Goal: Find specific page/section: Find specific page/section

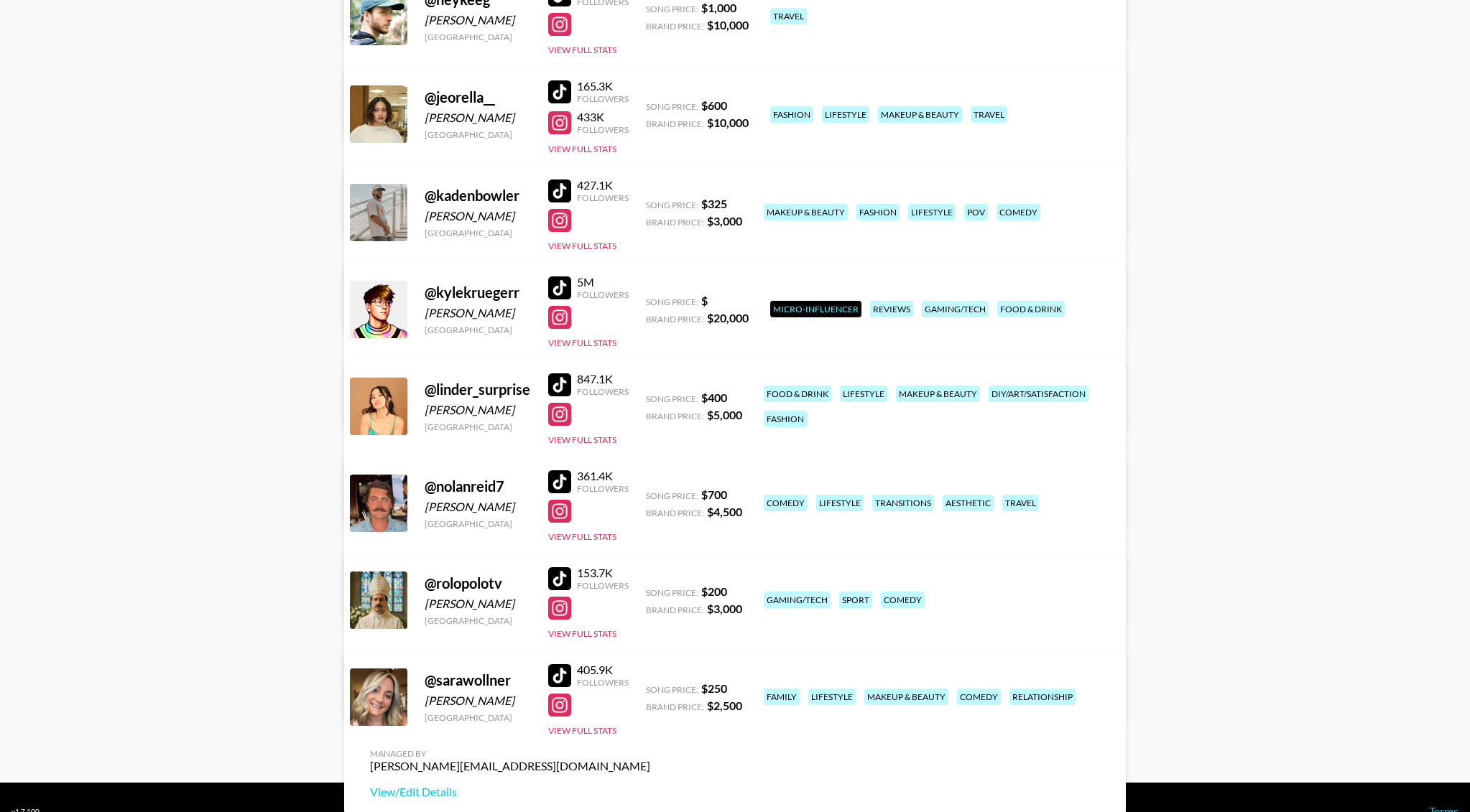
scroll to position [955, 0]
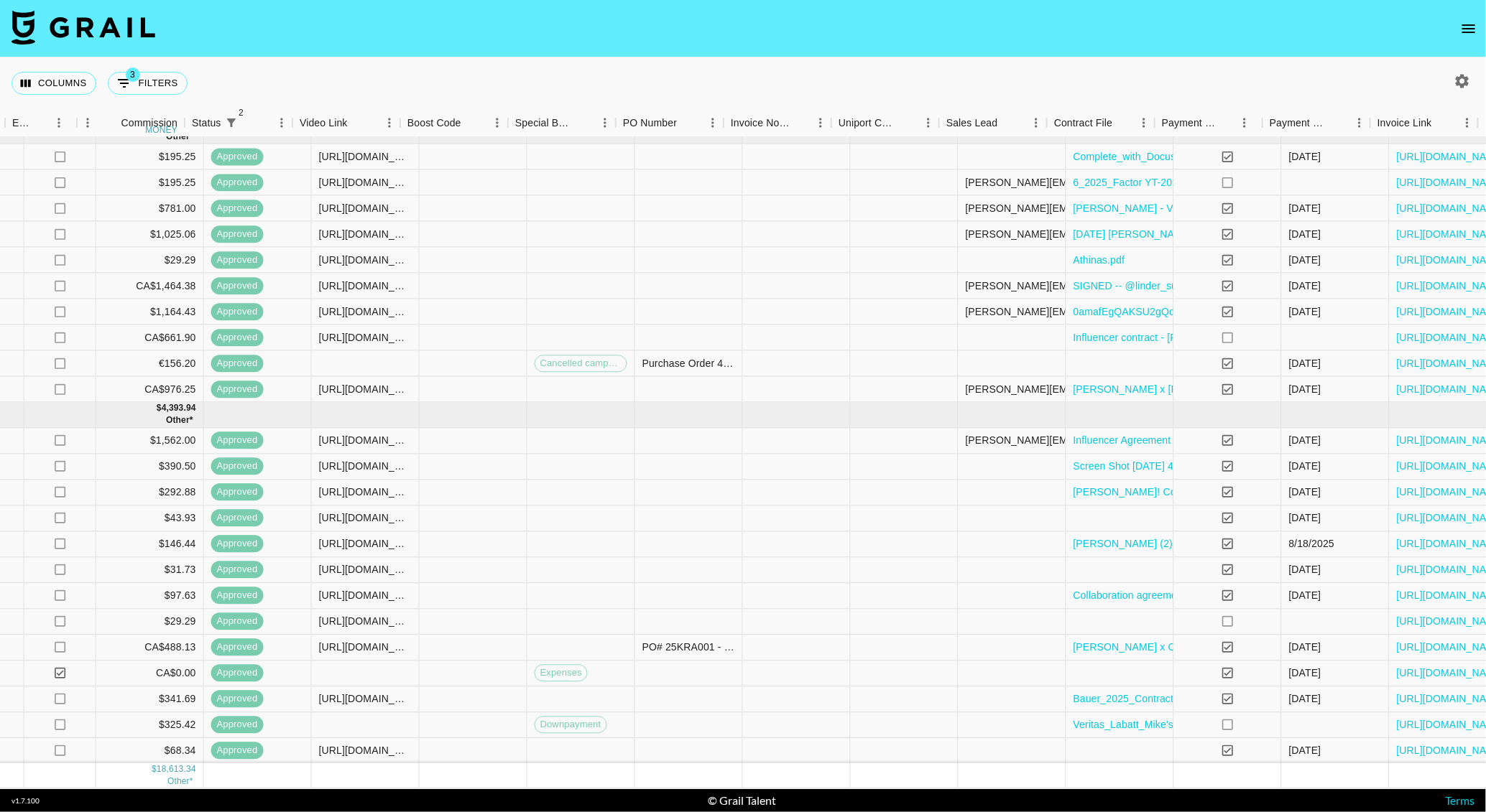
scroll to position [272, 1221]
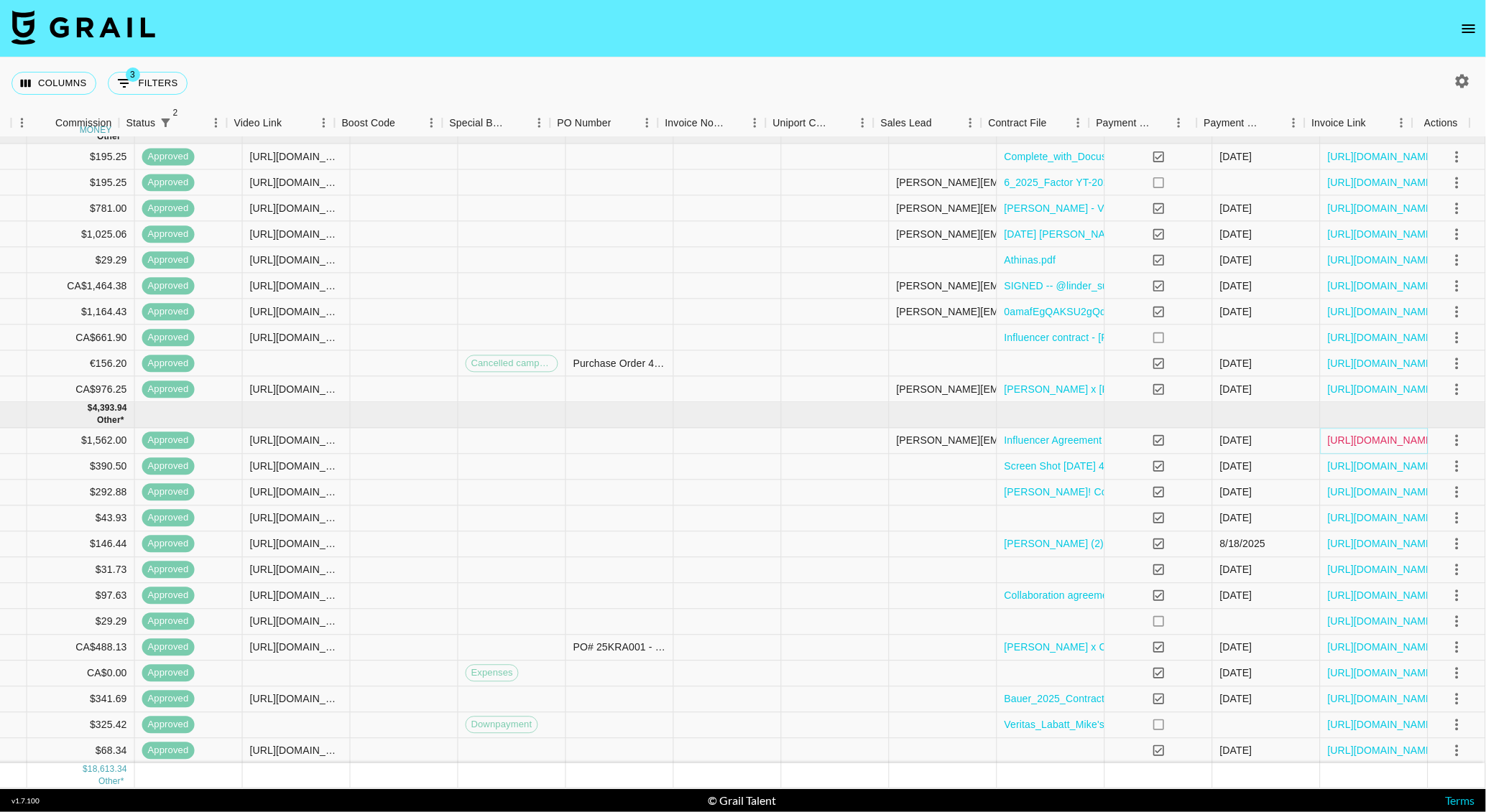
click at [1331, 445] on link "[URL][DOMAIN_NAME]" at bounding box center [1382, 441] width 109 height 15
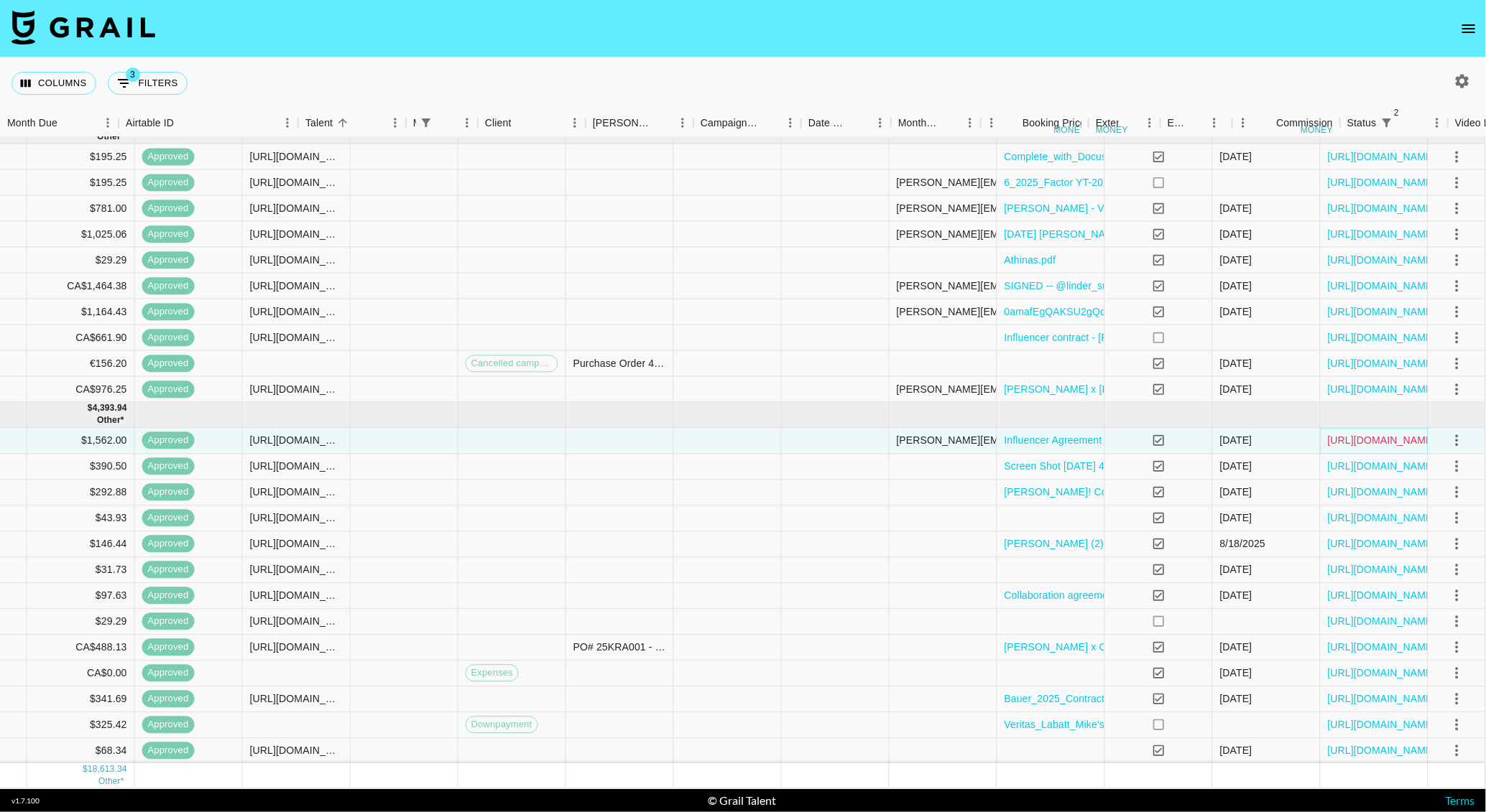
scroll to position [272, 0]
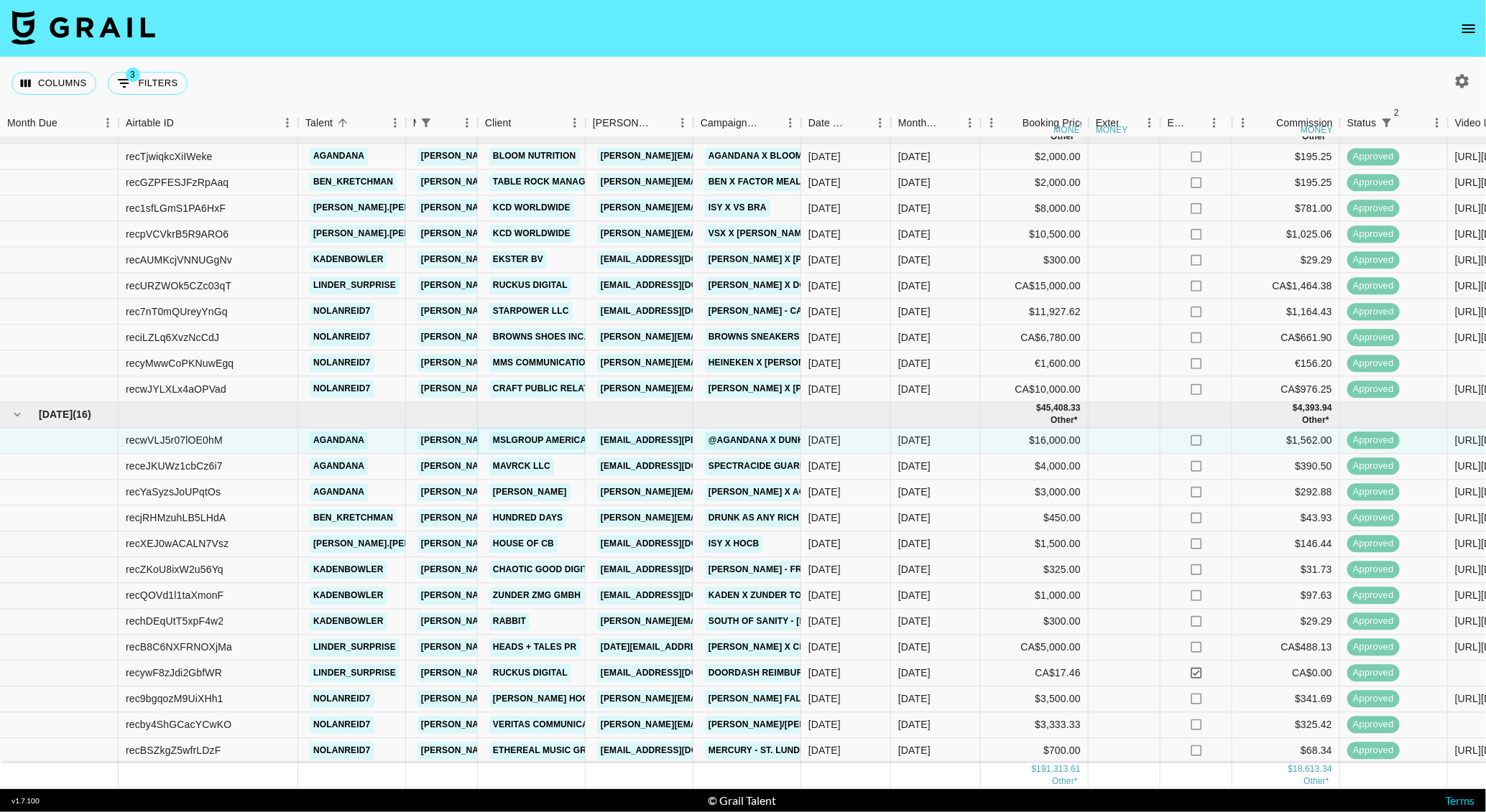
click at [555, 438] on link "MSLGROUP Americas, LLC" at bounding box center [554, 441] width 128 height 18
click at [542, 443] on link "MSLGROUP Americas, LLC" at bounding box center [554, 441] width 128 height 18
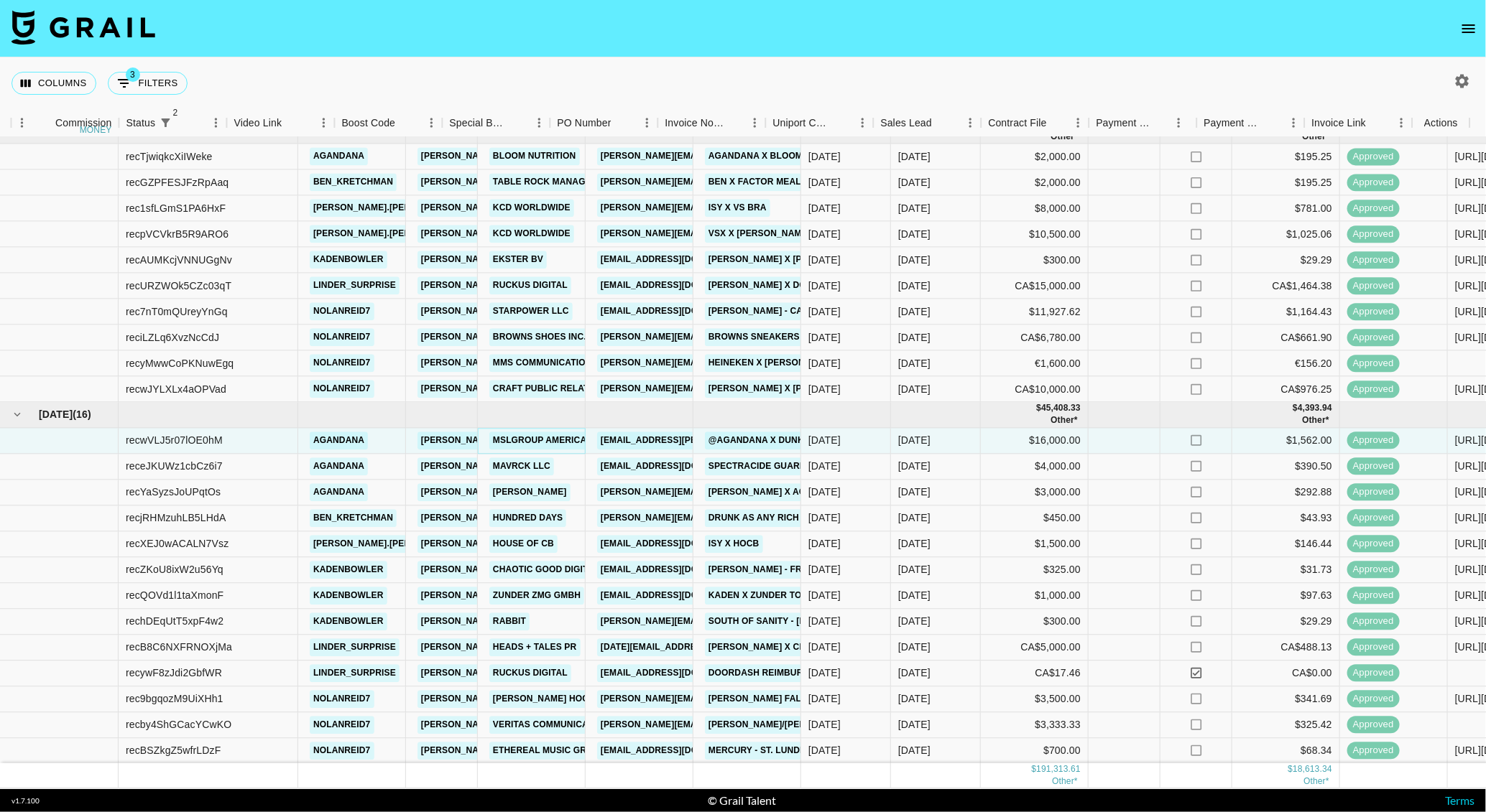
scroll to position [272, 1221]
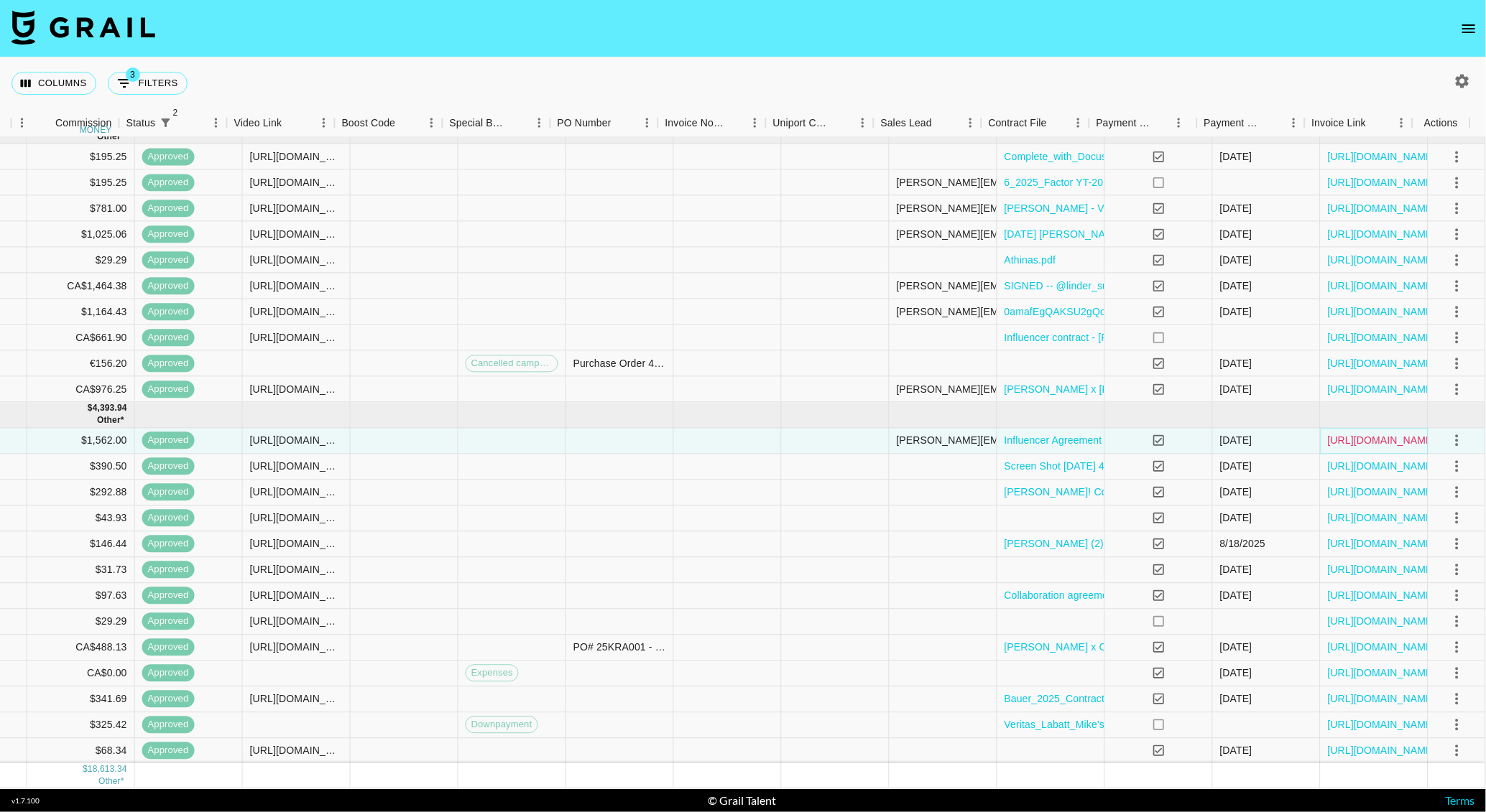
click at [1328, 438] on link "[URL][DOMAIN_NAME]" at bounding box center [1382, 441] width 109 height 15
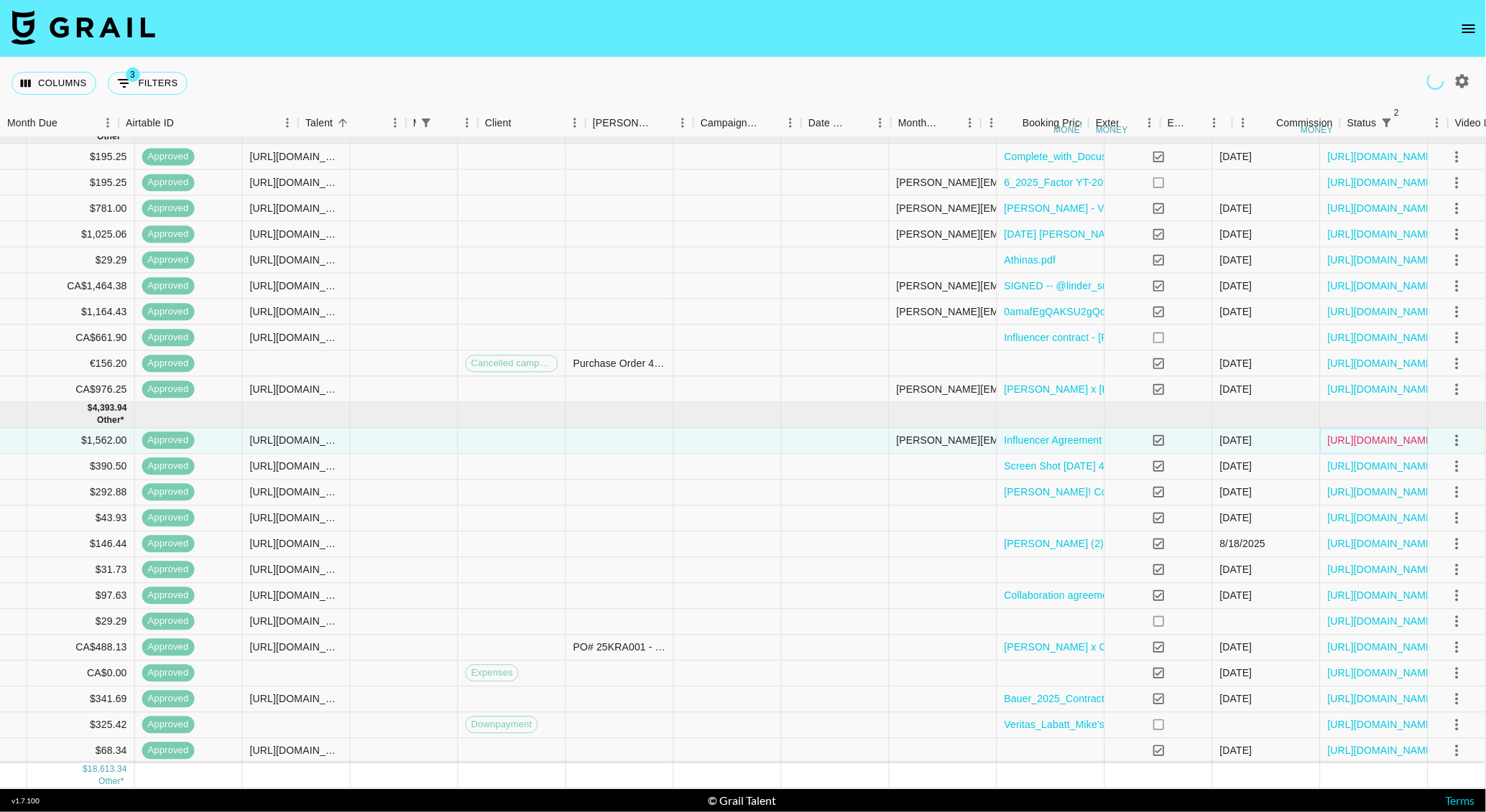
scroll to position [272, 0]
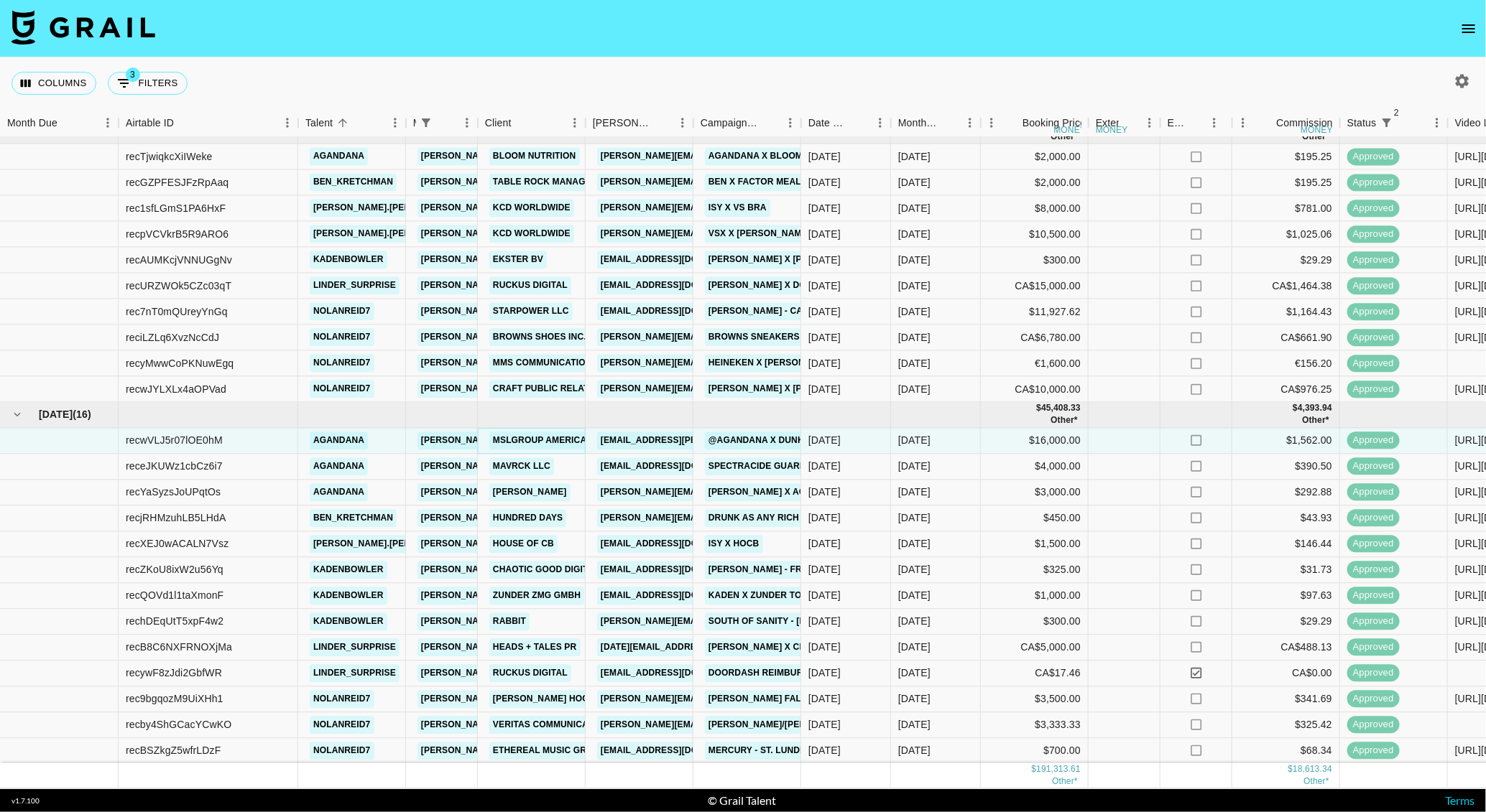
click at [526, 439] on link "MSLGROUP Americas, LLC" at bounding box center [554, 441] width 128 height 18
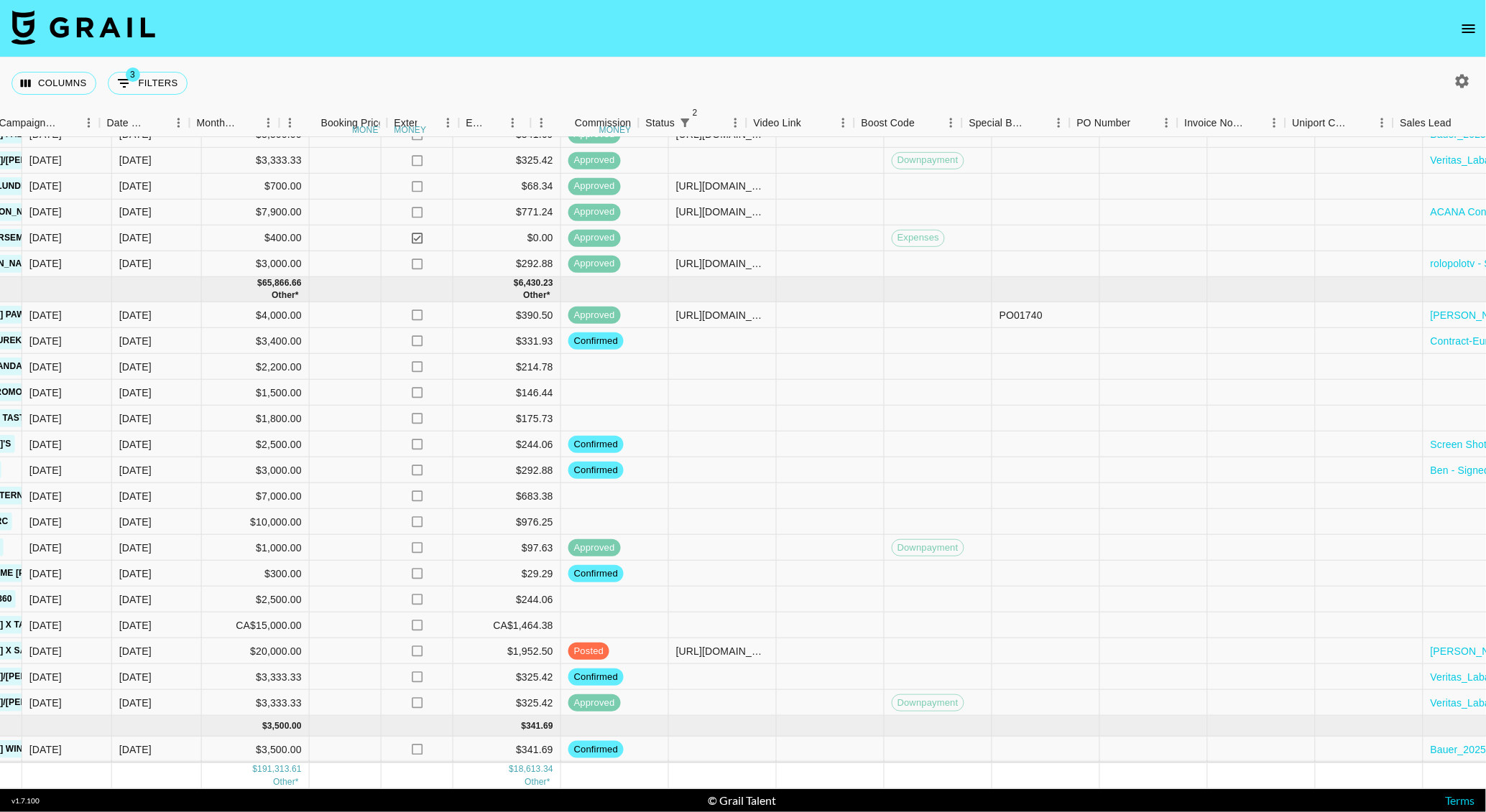
scroll to position [853, 1221]
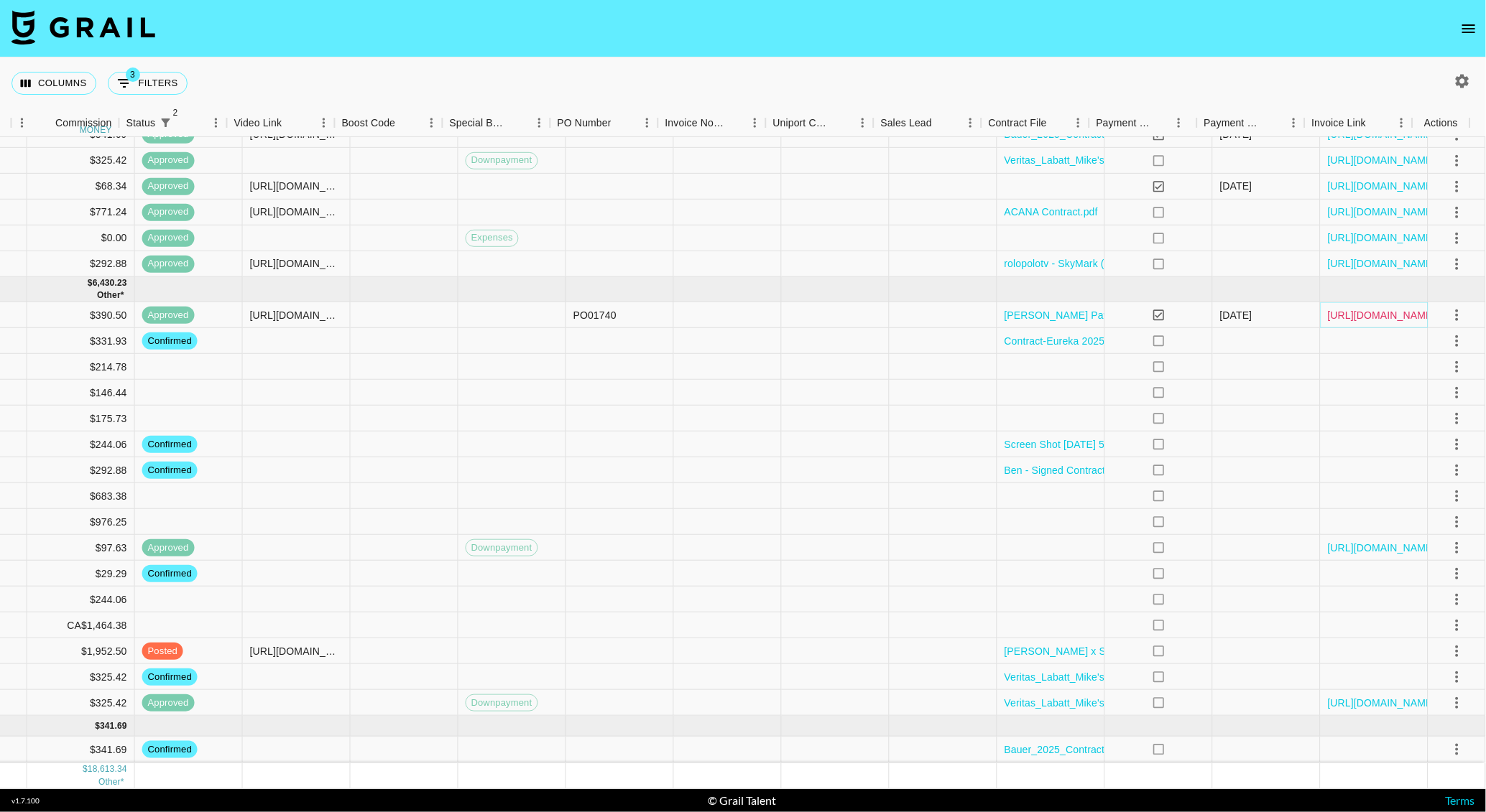
click at [1349, 308] on link "[URL][DOMAIN_NAME]" at bounding box center [1382, 315] width 109 height 15
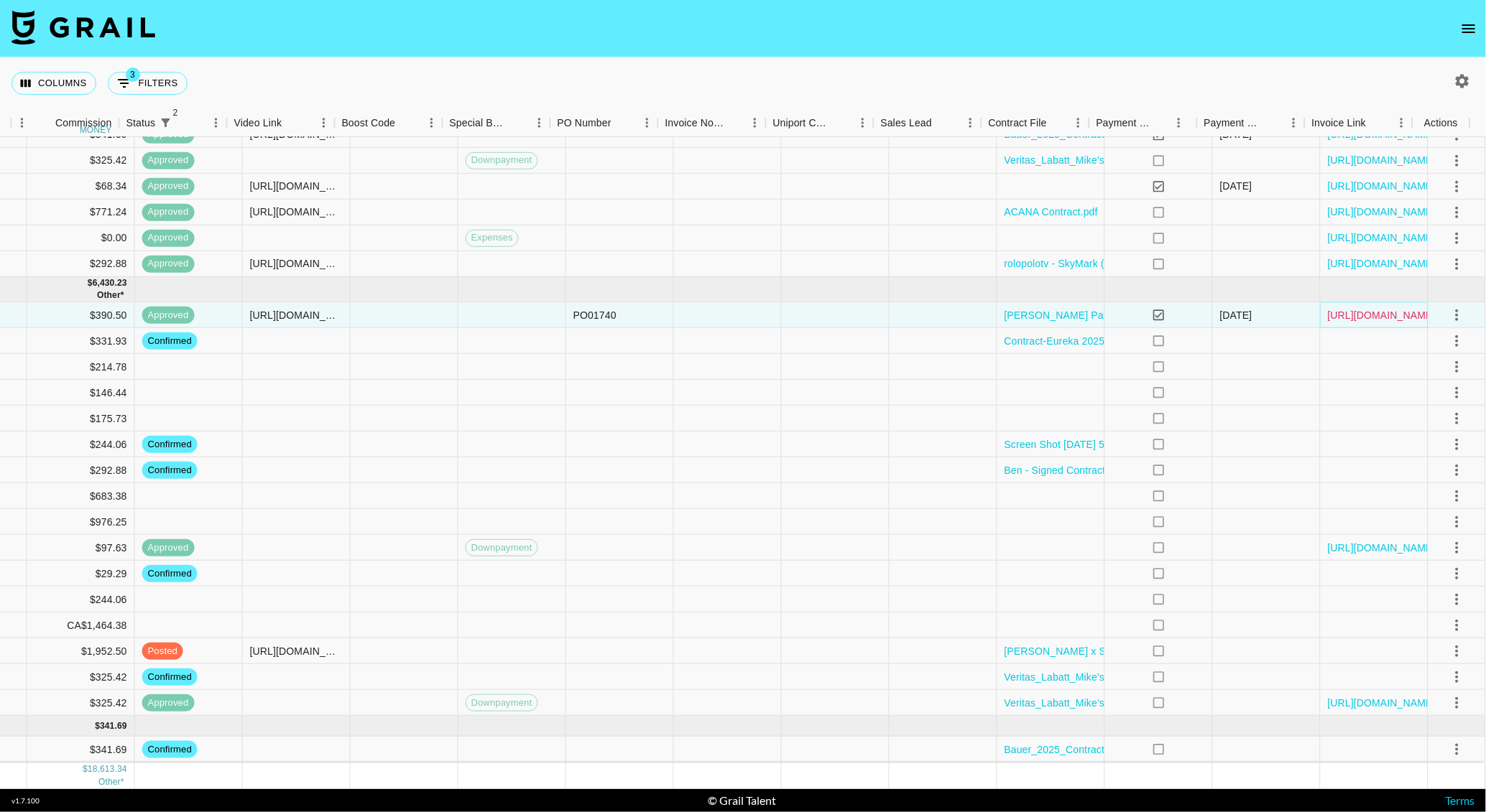
click at [1374, 308] on link "[URL][DOMAIN_NAME]" at bounding box center [1382, 315] width 109 height 15
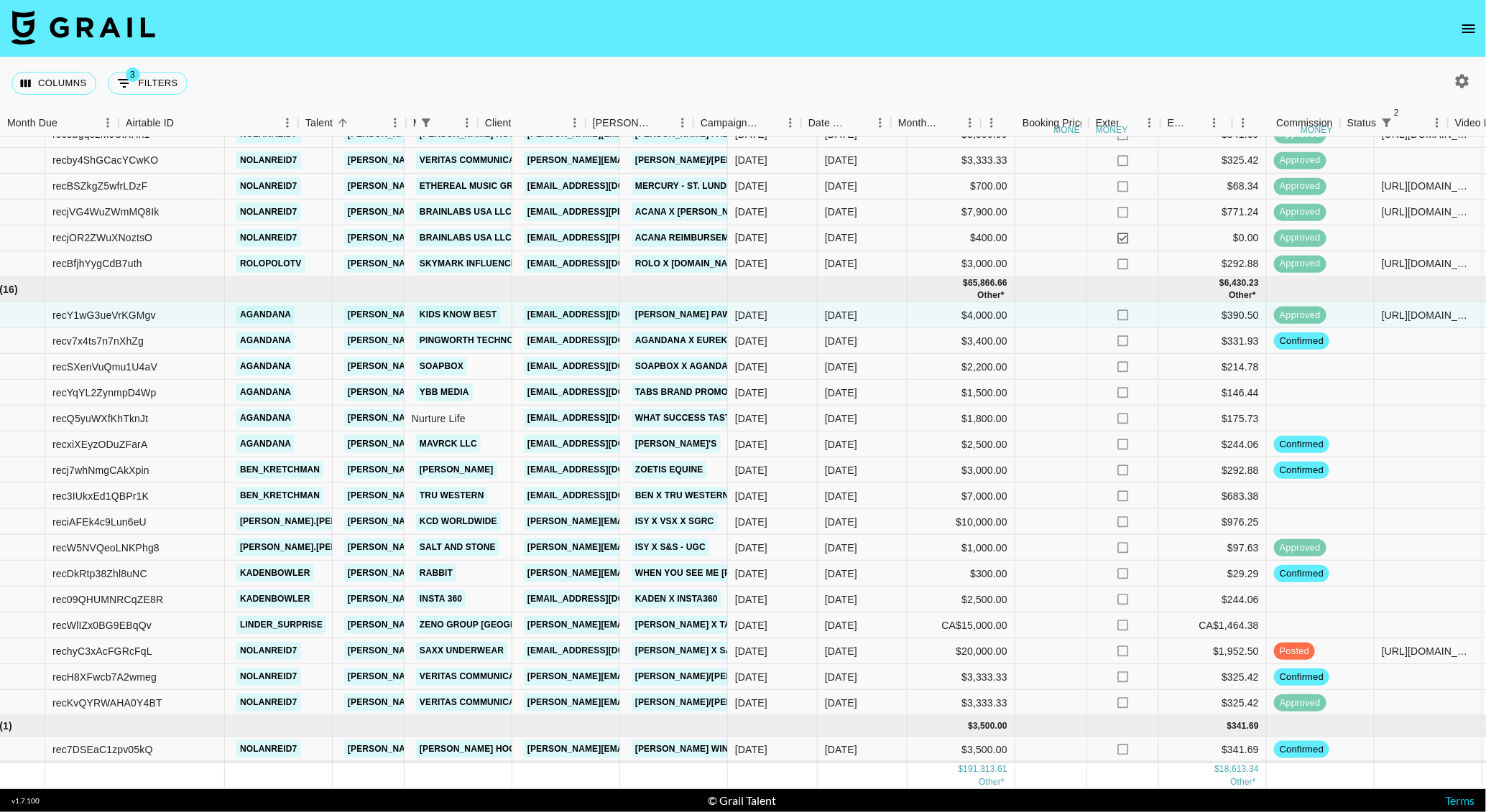
scroll to position [853, 0]
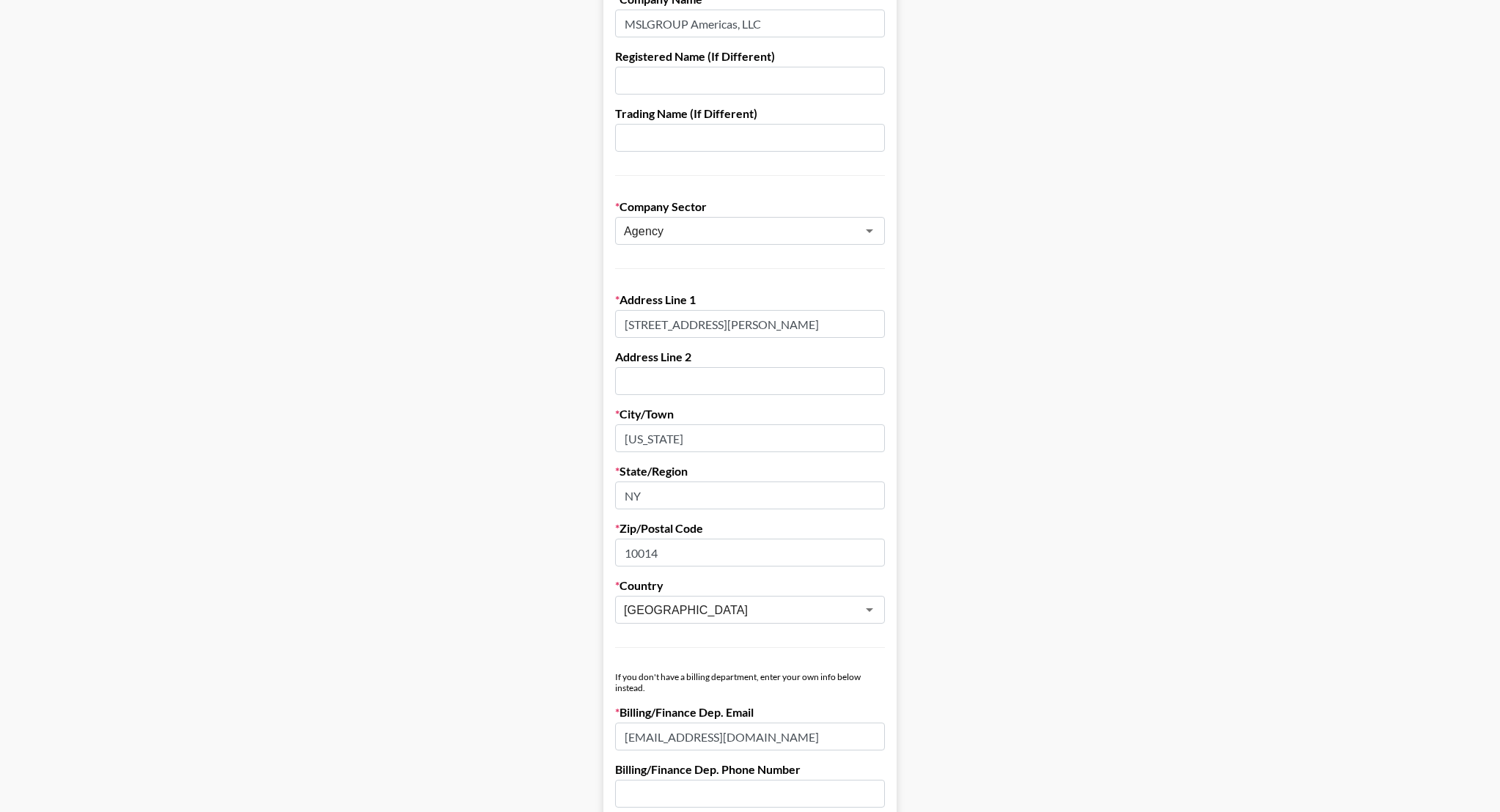
scroll to position [175, 0]
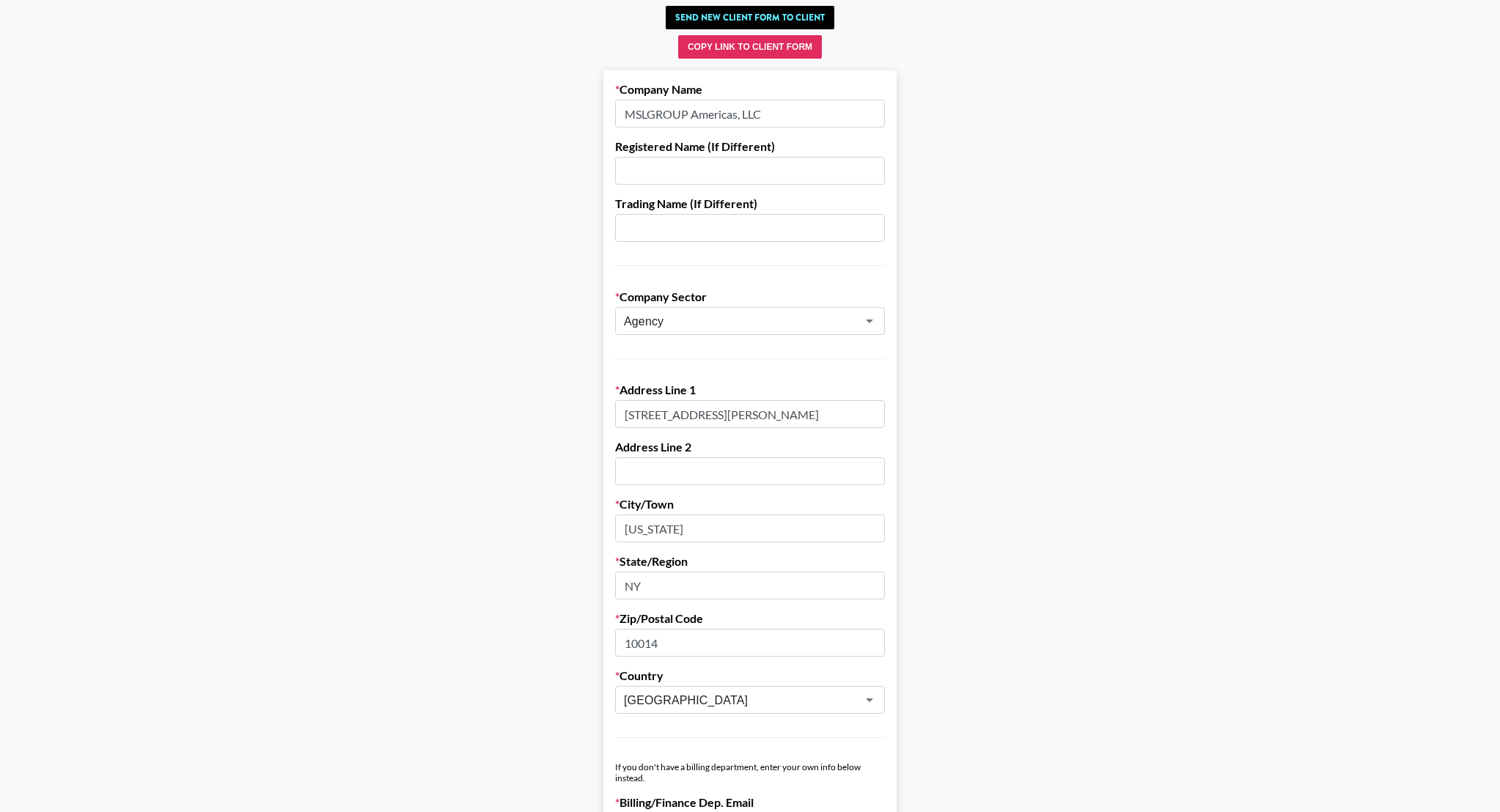
scroll to position [89, 0]
